Goal: Find specific page/section: Find specific page/section

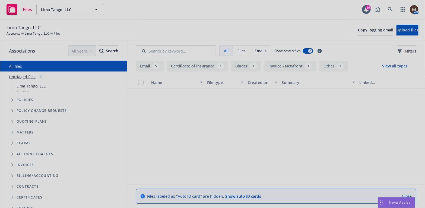
scroll to position [192, 0]
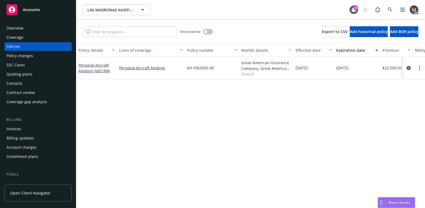
scroll to position [27, 0]
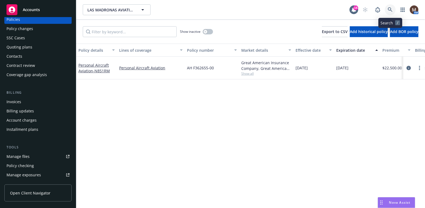
click at [389, 8] on icon at bounding box center [390, 9] width 5 height 5
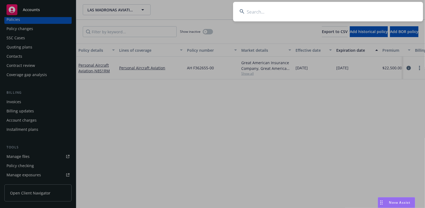
click at [251, 9] on input at bounding box center [328, 12] width 190 height 20
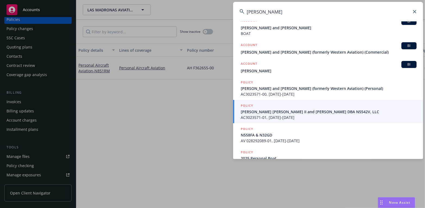
scroll to position [44, 0]
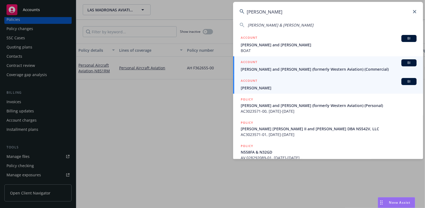
type input "[PERSON_NAME]"
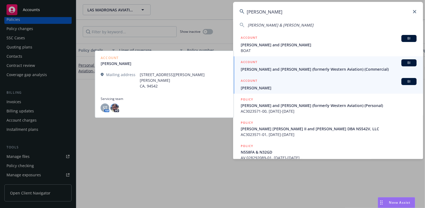
click at [282, 68] on span "[PERSON_NAME] and [PERSON_NAME] (formerly Western Aviation) (Commercial)" at bounding box center [329, 69] width 176 height 6
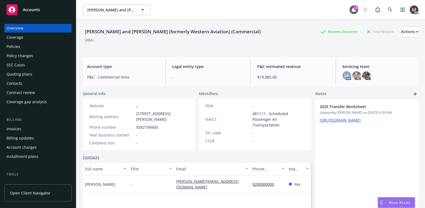
click at [20, 45] on div "Policies" at bounding box center [38, 46] width 63 height 9
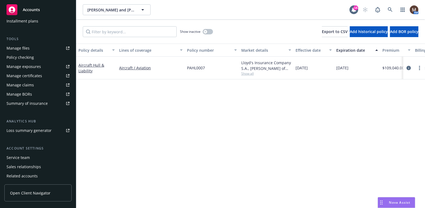
scroll to position [154, 0]
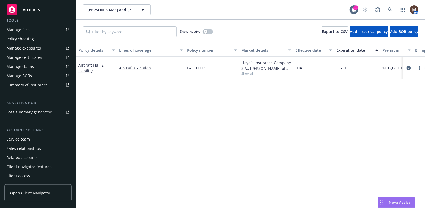
drag, startPoint x: 25, startPoint y: 137, endPoint x: 74, endPoint y: 137, distance: 48.3
click at [26, 137] on div "Service team" at bounding box center [18, 139] width 23 height 9
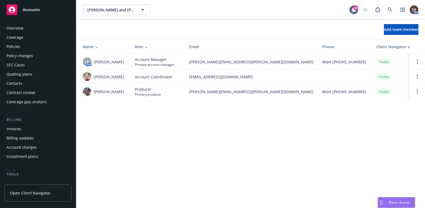
click at [18, 44] on div "Policies" at bounding box center [14, 46] width 14 height 9
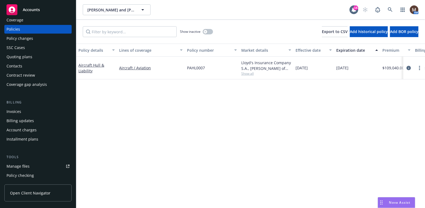
scroll to position [27, 0]
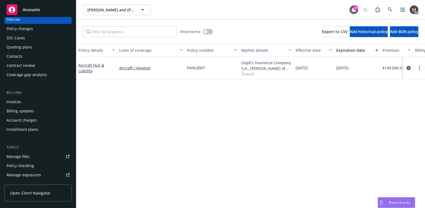
click at [32, 155] on link "Manage files" at bounding box center [37, 156] width 67 height 9
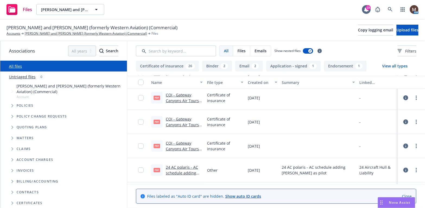
scroll to position [54, 0]
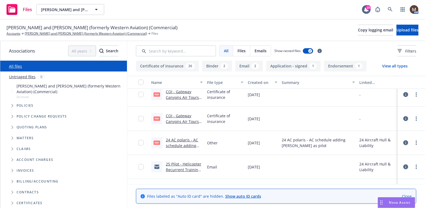
click at [187, 163] on link "25 Pilot - Helicopter Recurrent Training Cert" at bounding box center [184, 170] width 36 height 17
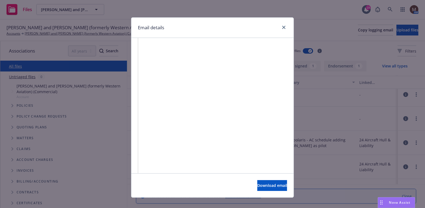
scroll to position [515, 0]
click at [282, 26] on icon "close" at bounding box center [283, 27] width 3 height 3
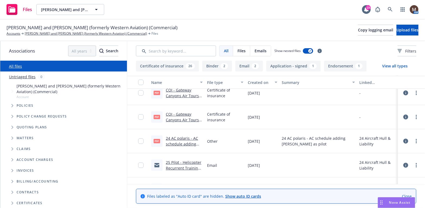
scroll to position [0, 0]
